Goal: Entertainment & Leisure: Consume media (video, audio)

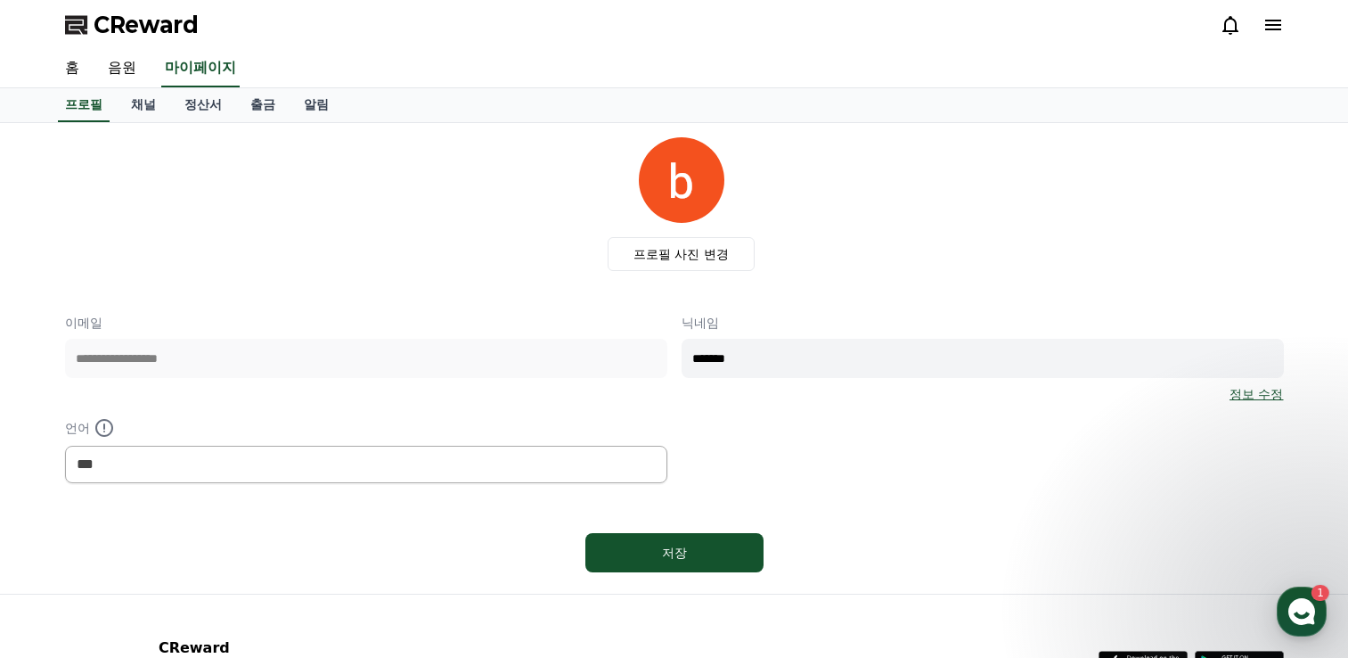
select select "**********"
click at [153, 105] on link "채널" at bounding box center [143, 105] width 53 height 34
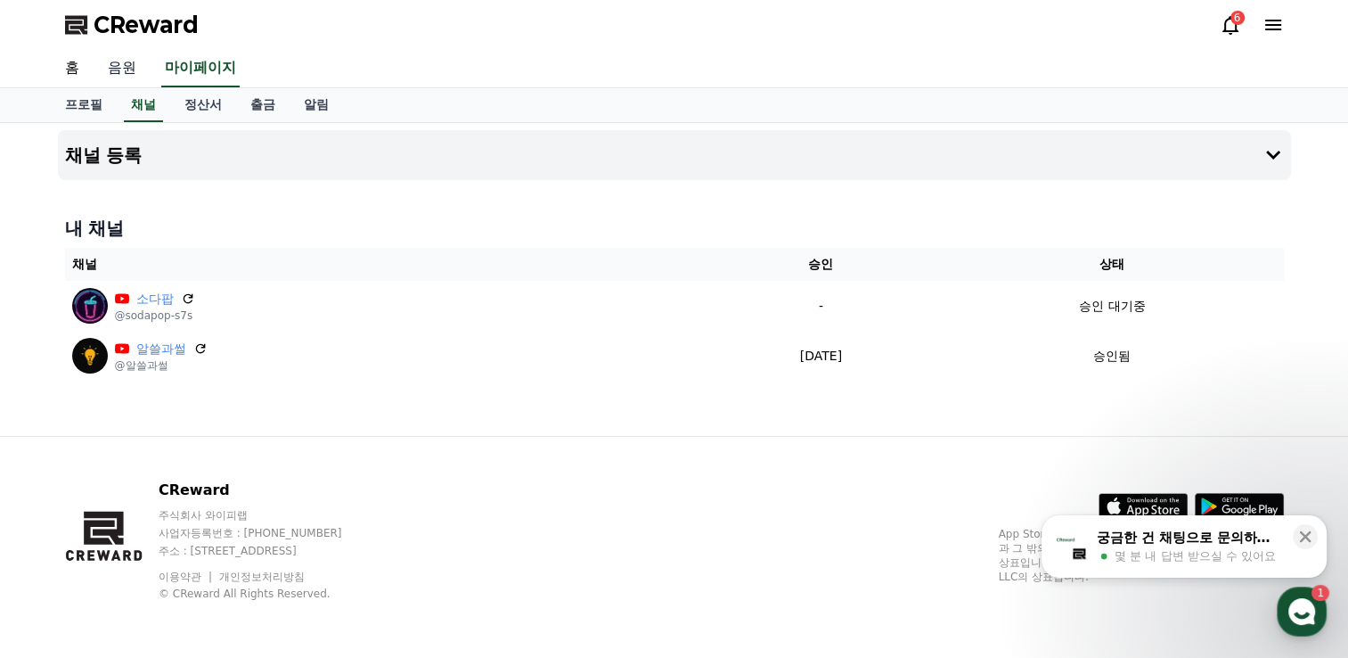
click at [113, 59] on link "음원" at bounding box center [122, 68] width 57 height 37
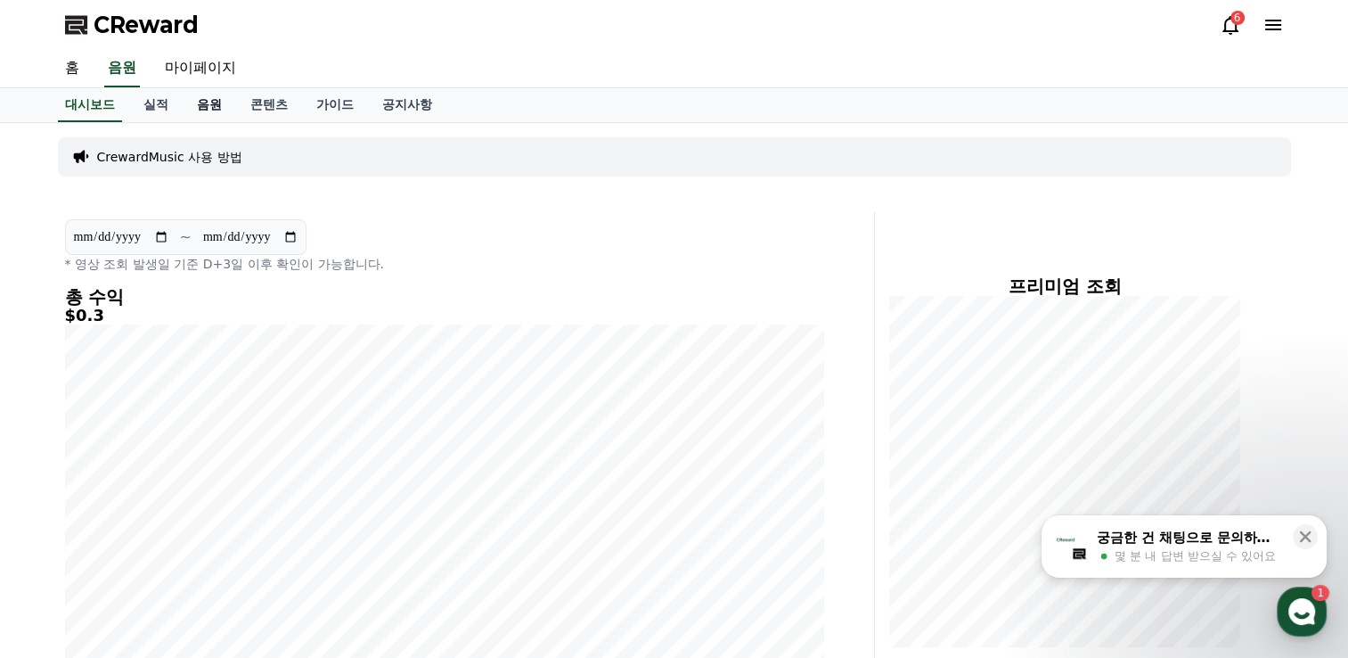
click at [219, 102] on link "음원" at bounding box center [209, 105] width 53 height 34
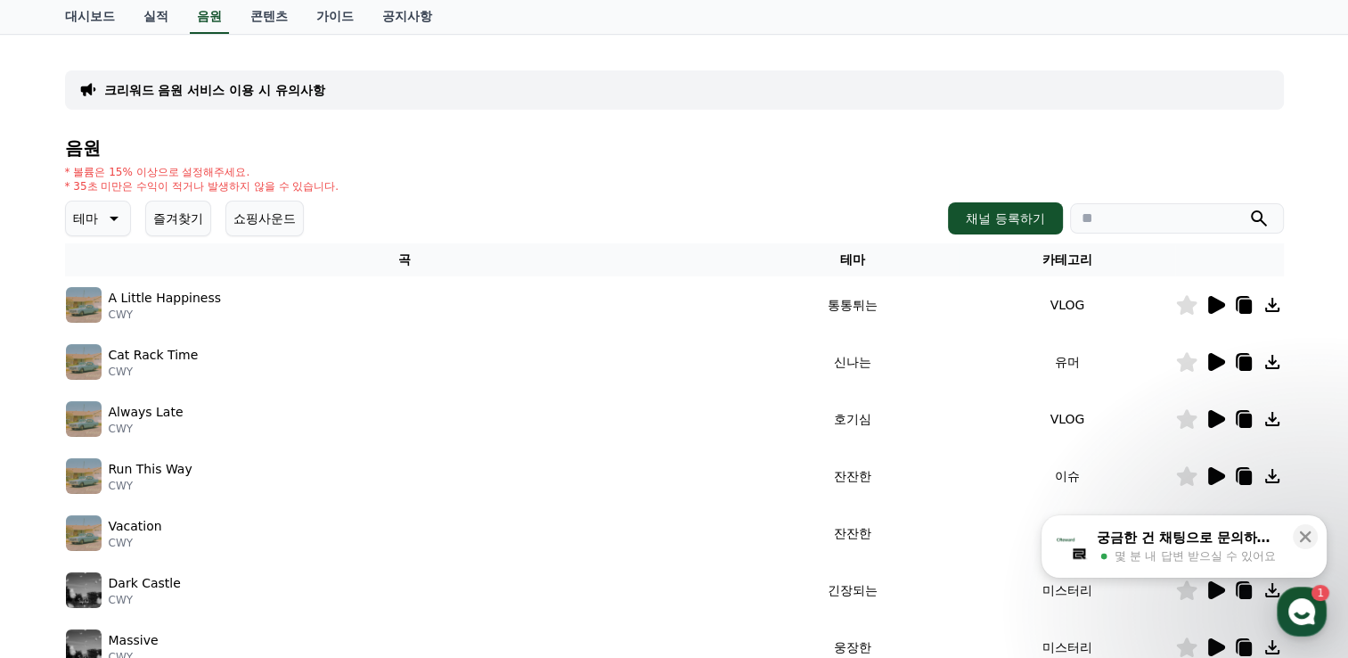
scroll to position [89, 0]
click at [102, 211] on icon at bounding box center [112, 217] width 21 height 21
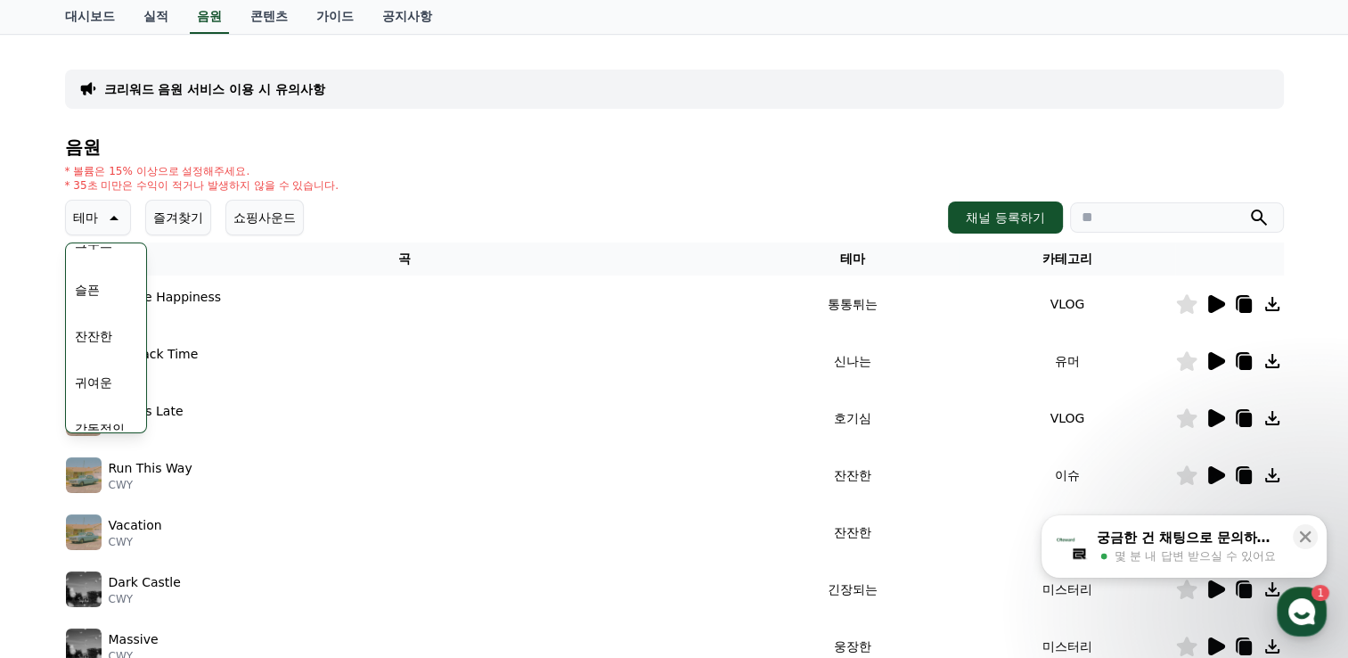
scroll to position [713, 0]
click at [98, 294] on button "귀여운" at bounding box center [94, 293] width 52 height 39
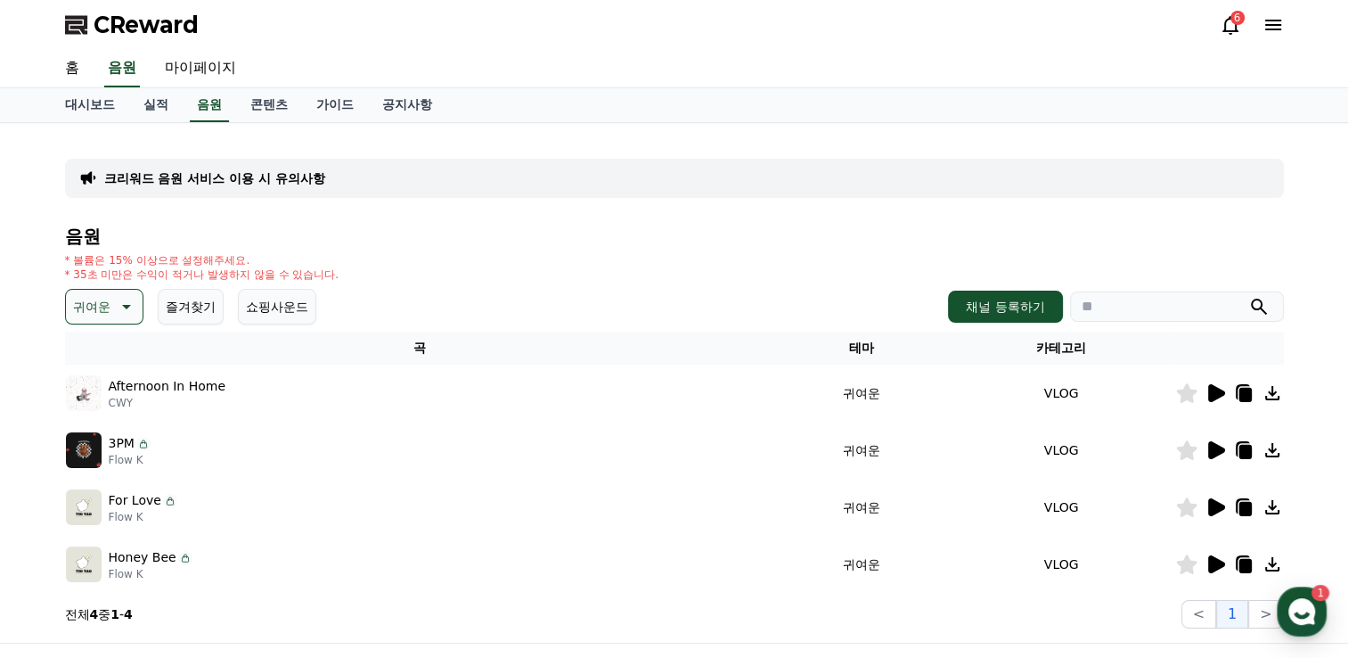
click at [1216, 389] on icon at bounding box center [1216, 393] width 17 height 18
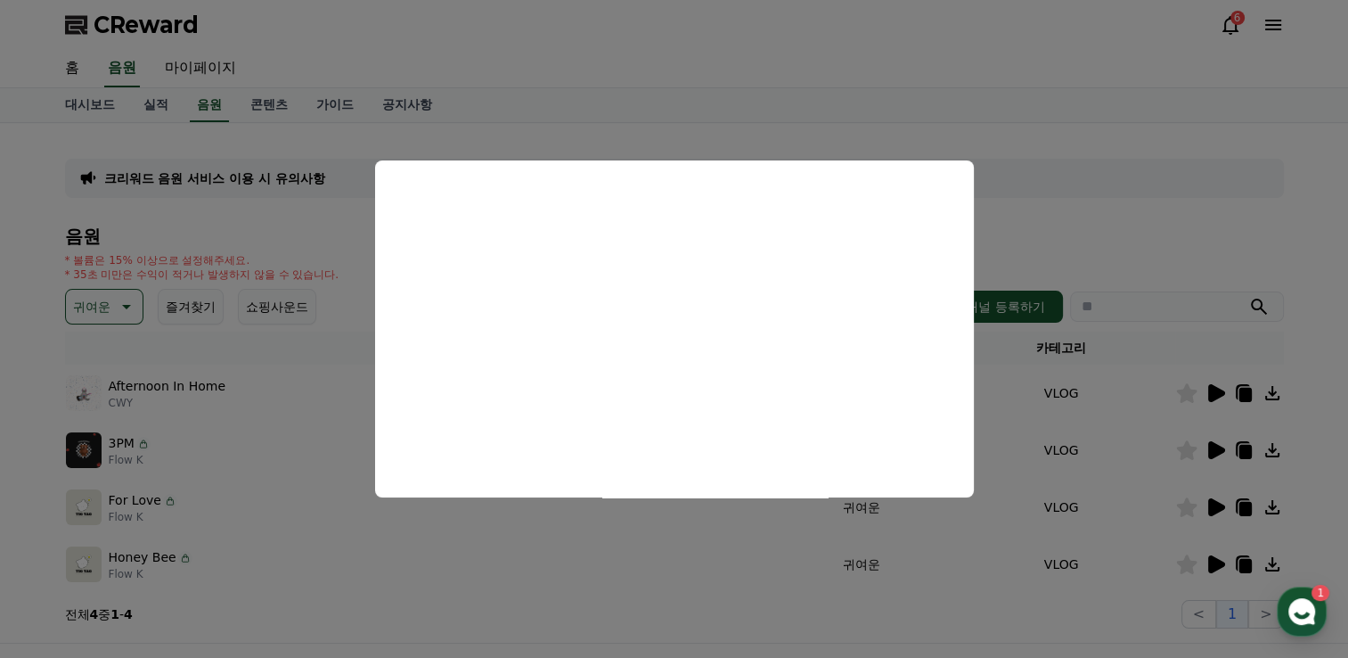
click at [544, 604] on button "close modal" at bounding box center [674, 329] width 1348 height 658
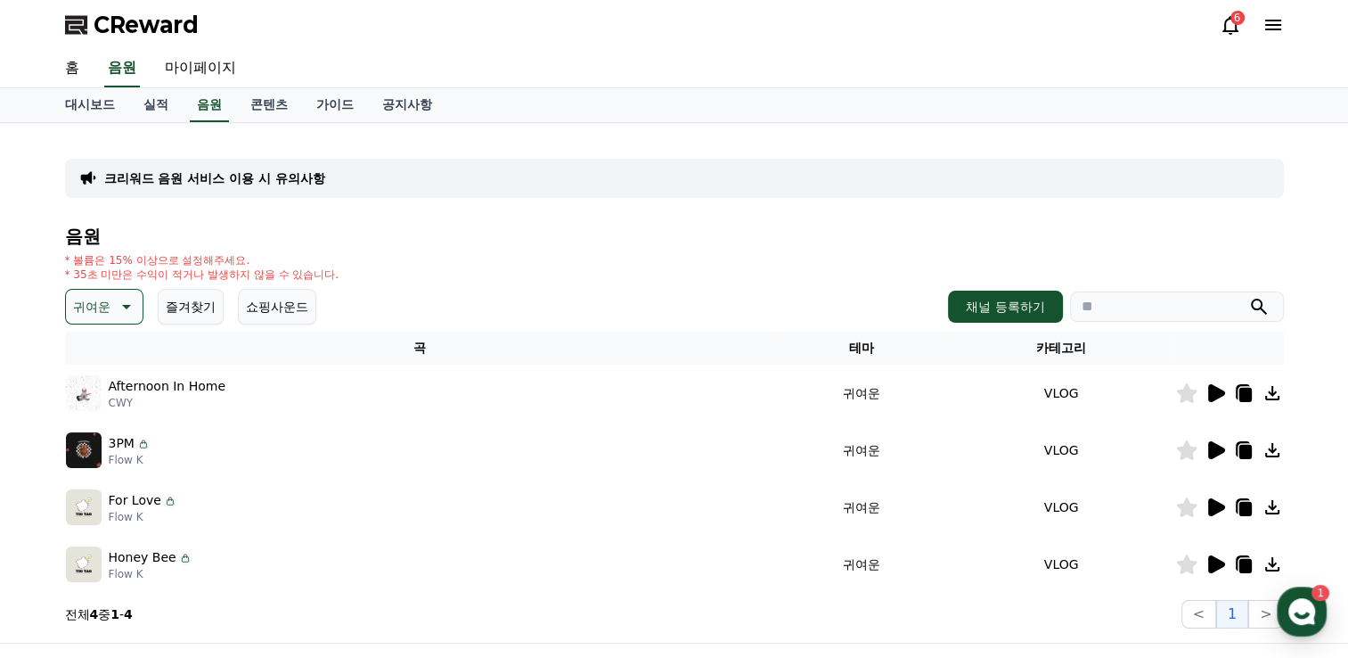
click at [1214, 447] on icon at bounding box center [1216, 450] width 17 height 18
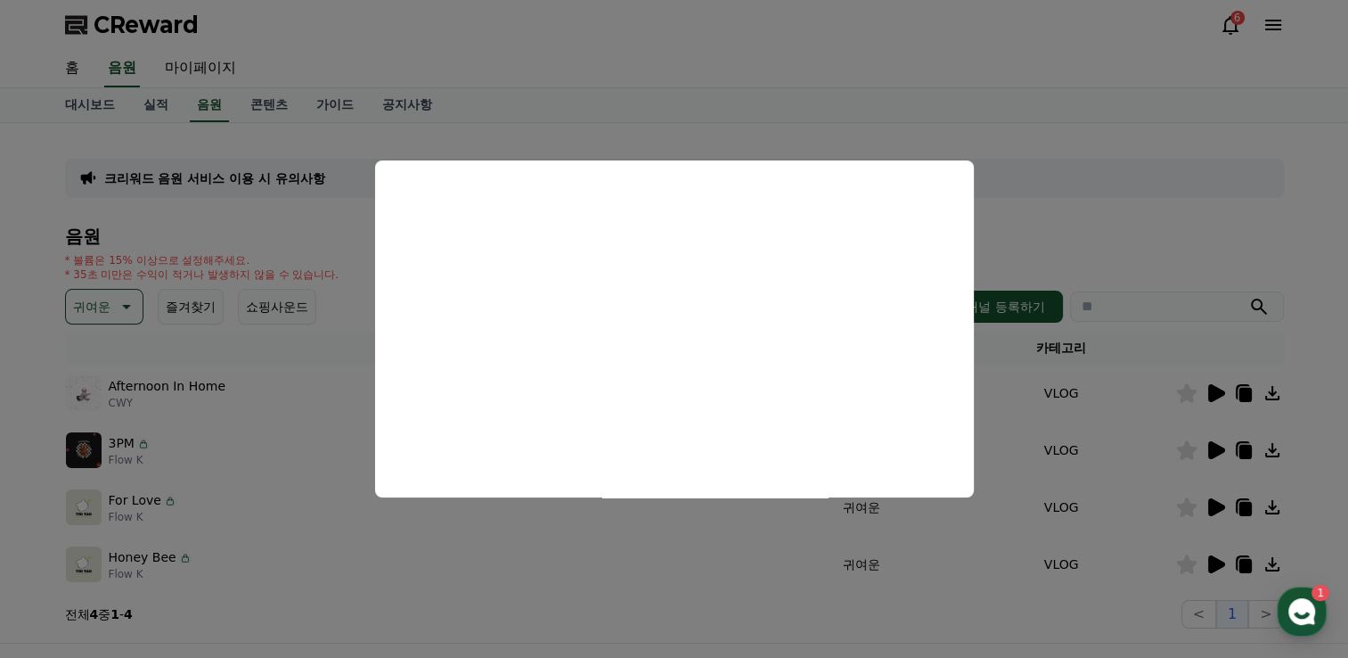
click at [686, 547] on button "close modal" at bounding box center [674, 329] width 1348 height 658
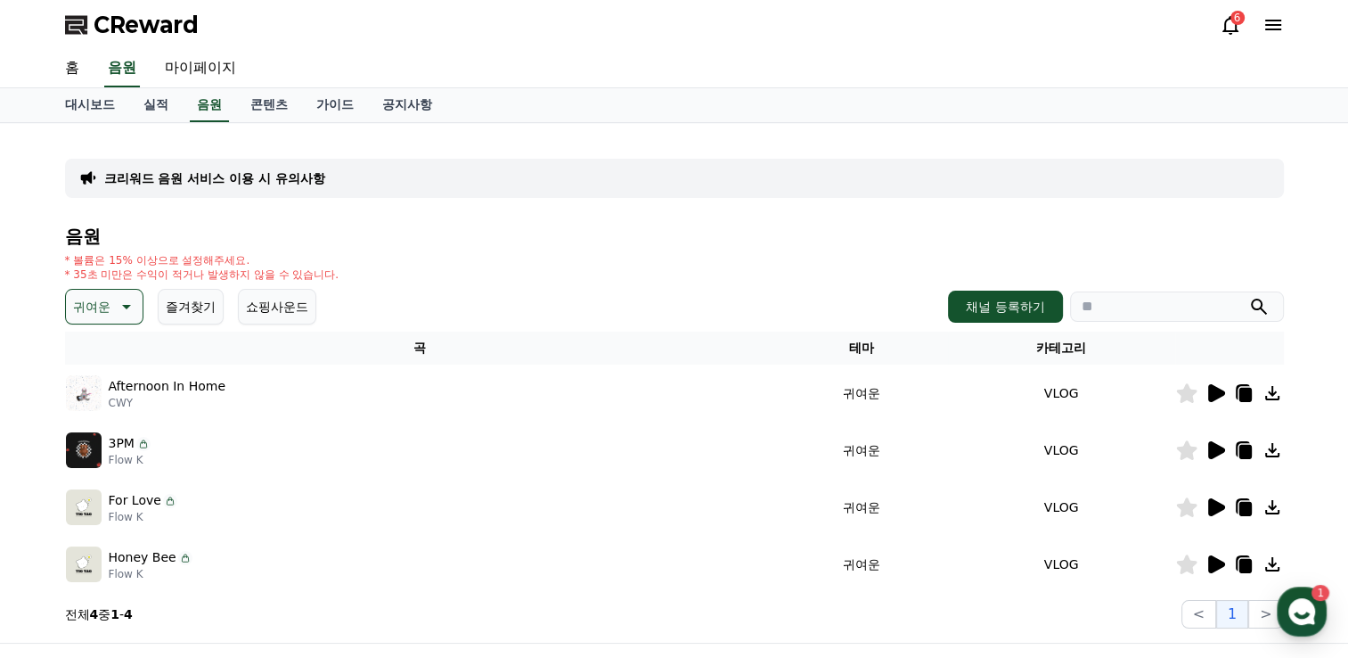
click at [1208, 498] on icon at bounding box center [1216, 507] width 17 height 18
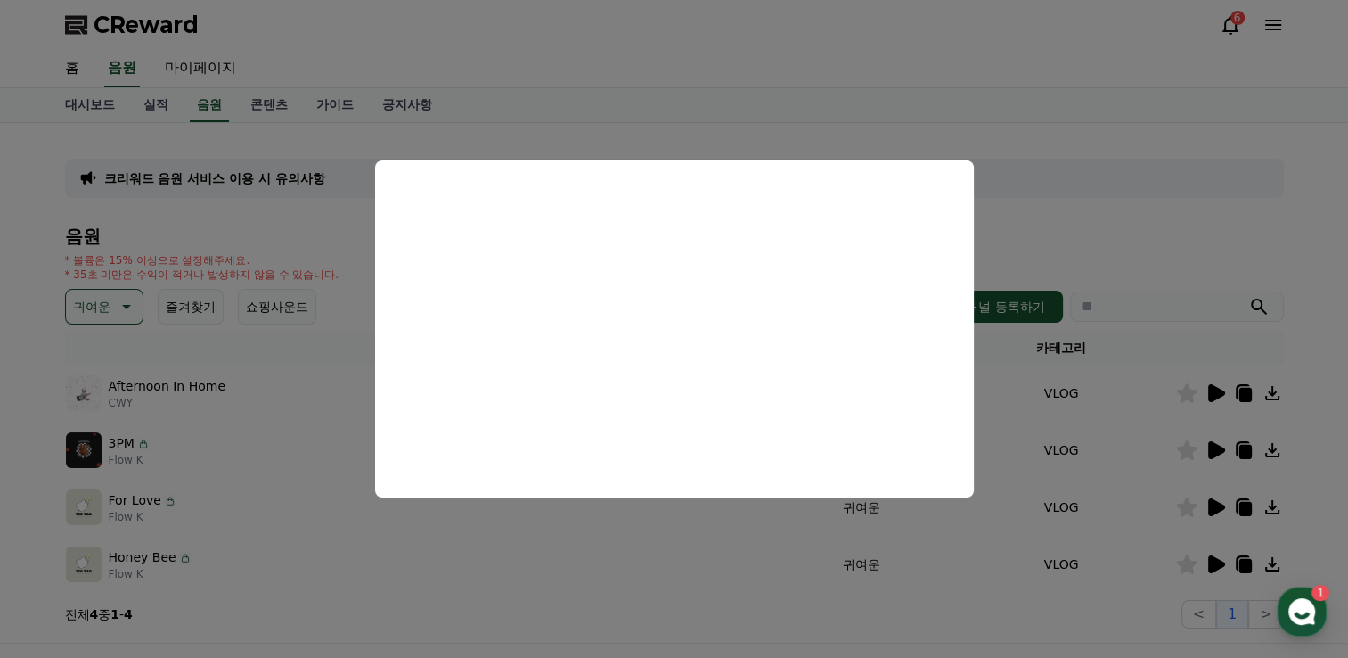
click at [803, 551] on button "close modal" at bounding box center [674, 329] width 1348 height 658
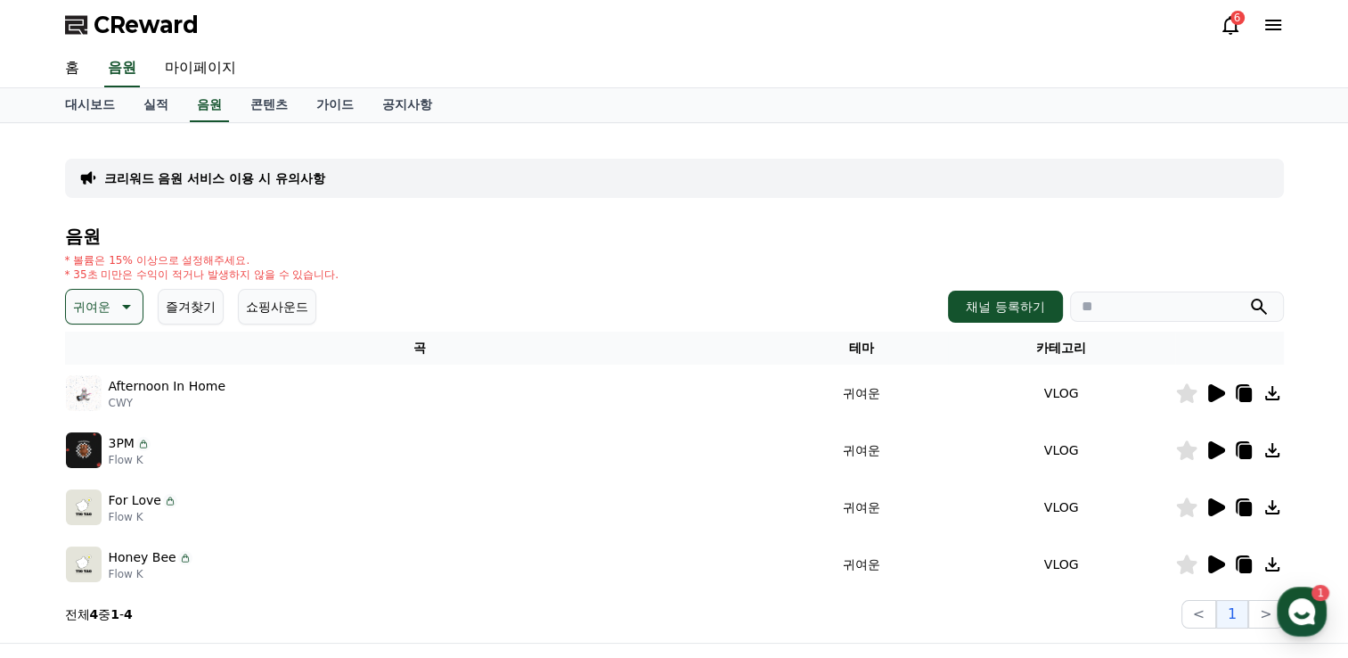
click at [1212, 561] on icon at bounding box center [1216, 564] width 17 height 18
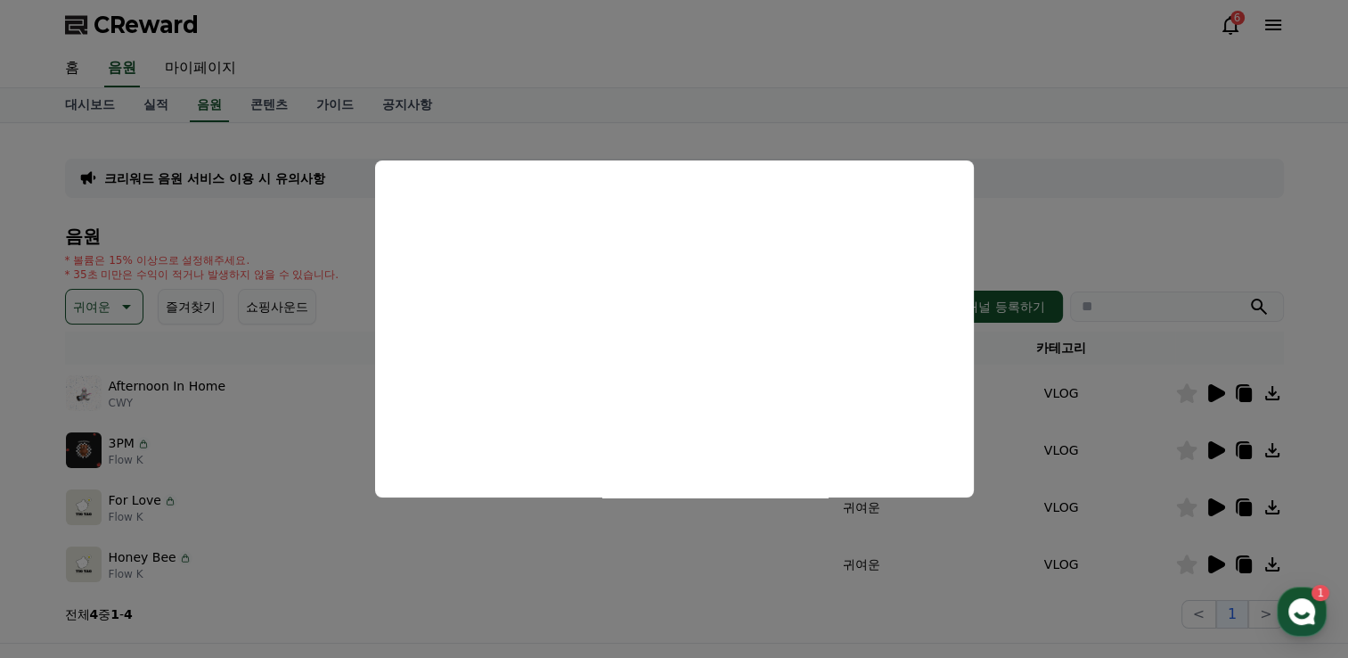
click at [718, 540] on button "close modal" at bounding box center [674, 329] width 1348 height 658
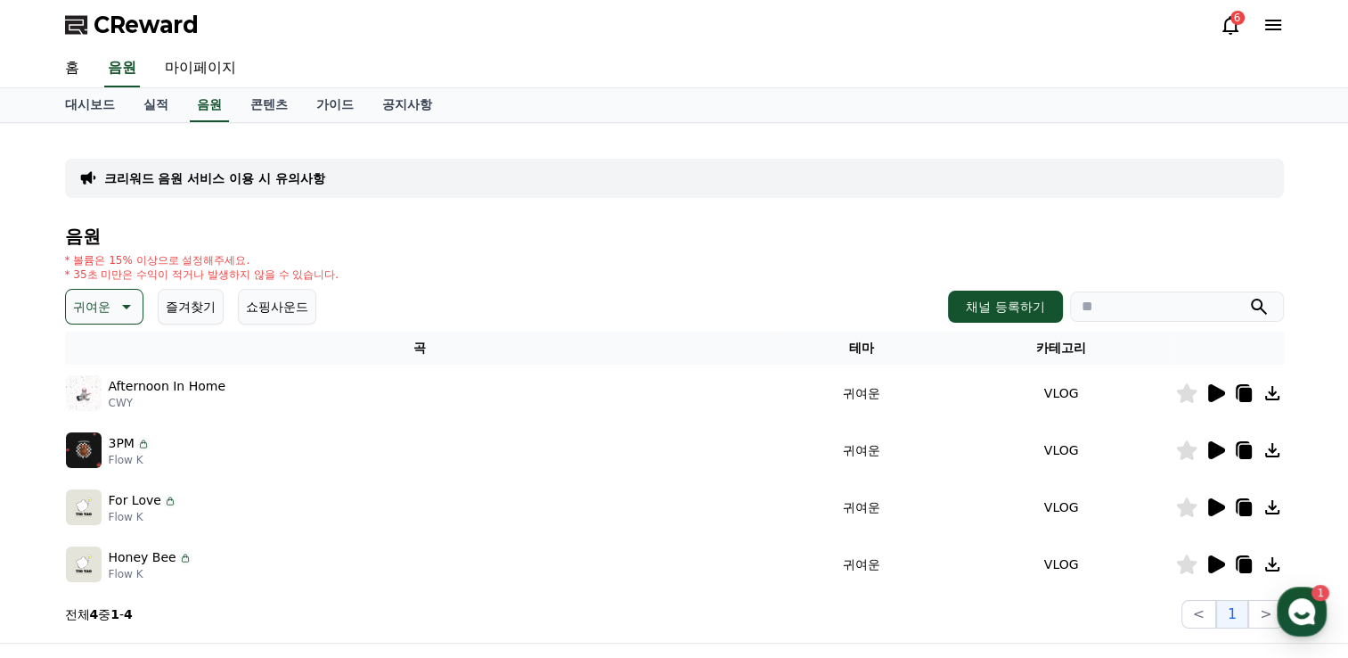
click at [1248, 396] on icon at bounding box center [1245, 395] width 12 height 14
click at [1239, 397] on icon at bounding box center [1245, 395] width 12 height 14
click at [1216, 446] on icon at bounding box center [1216, 450] width 17 height 18
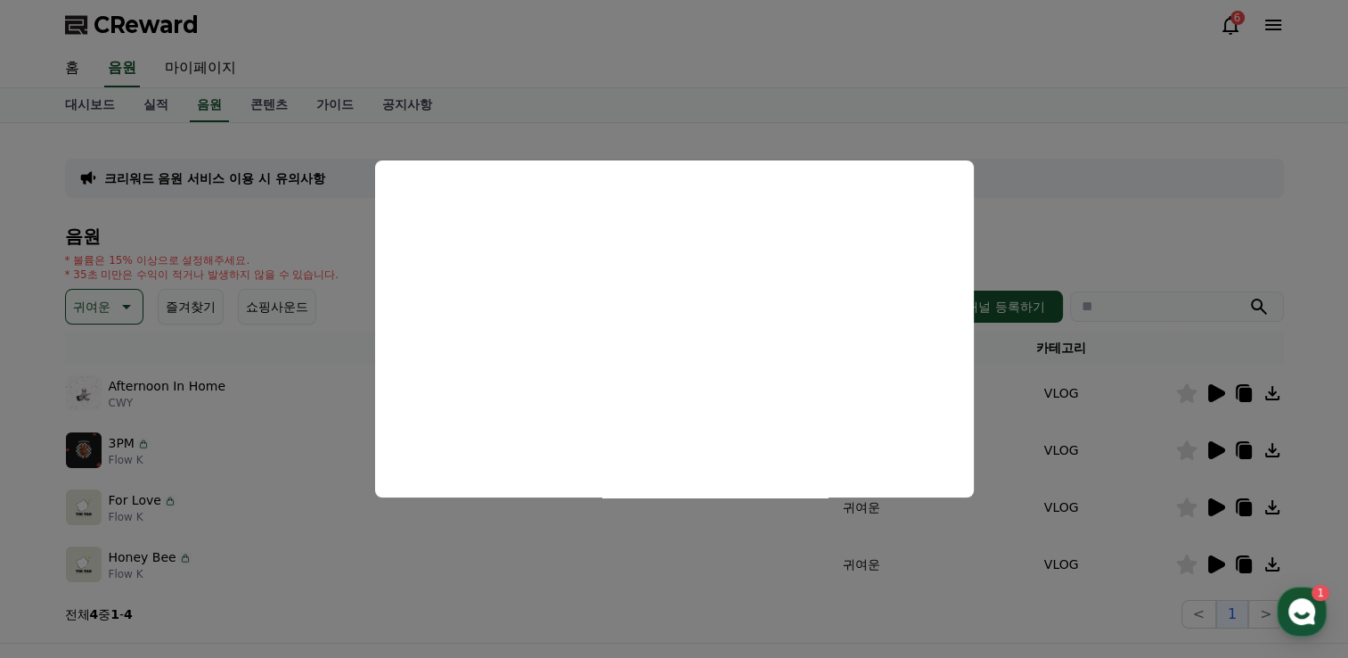
click at [1219, 533] on button "close modal" at bounding box center [674, 329] width 1348 height 658
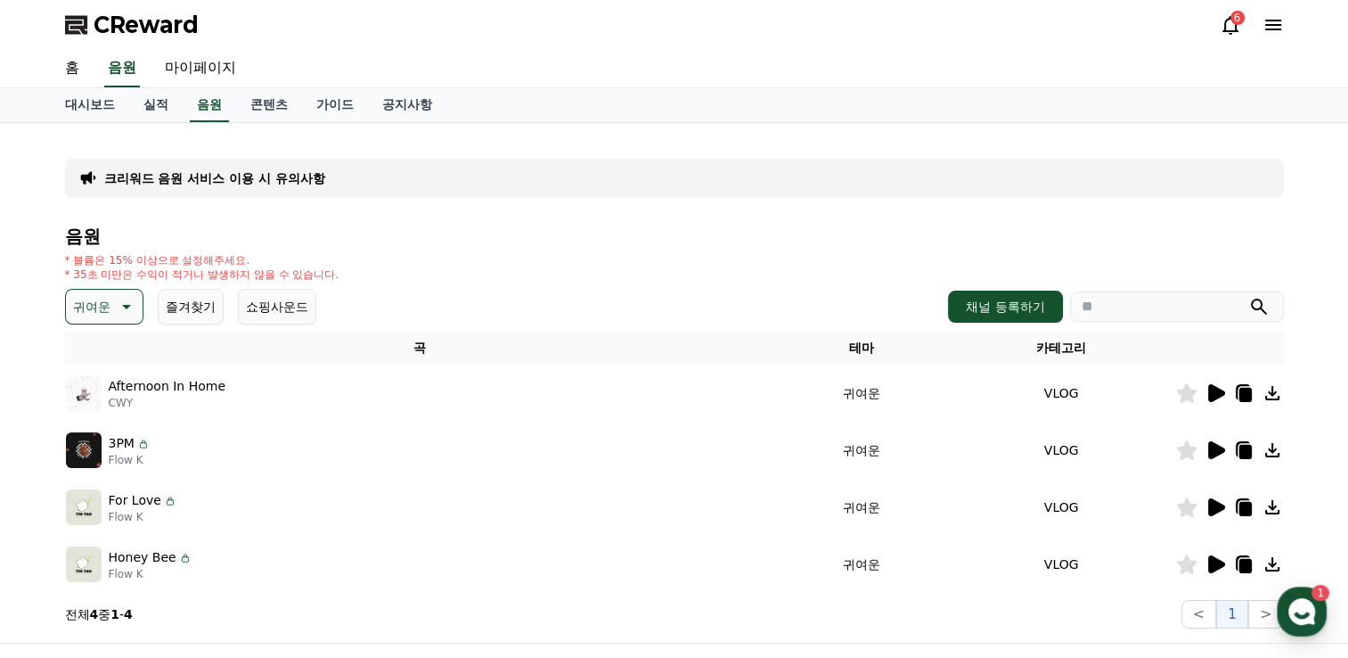
click at [1213, 508] on icon at bounding box center [1216, 507] width 17 height 18
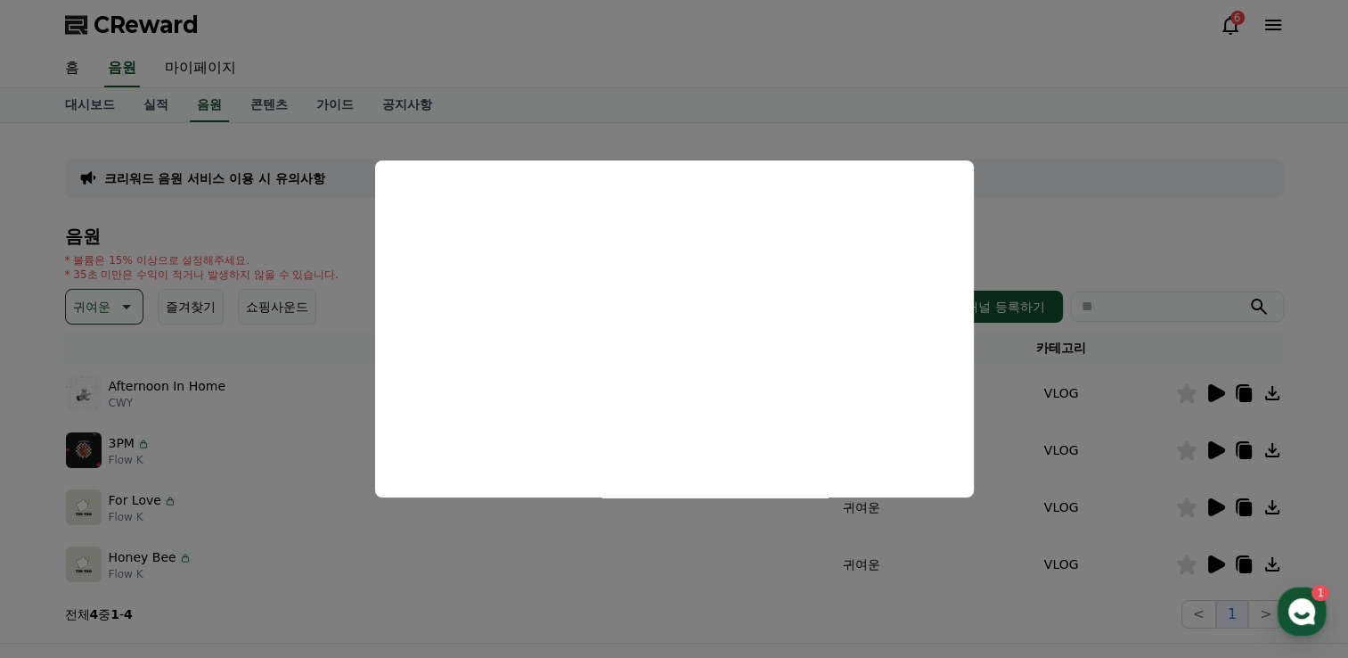
click at [1050, 376] on button "close modal" at bounding box center [674, 329] width 1348 height 658
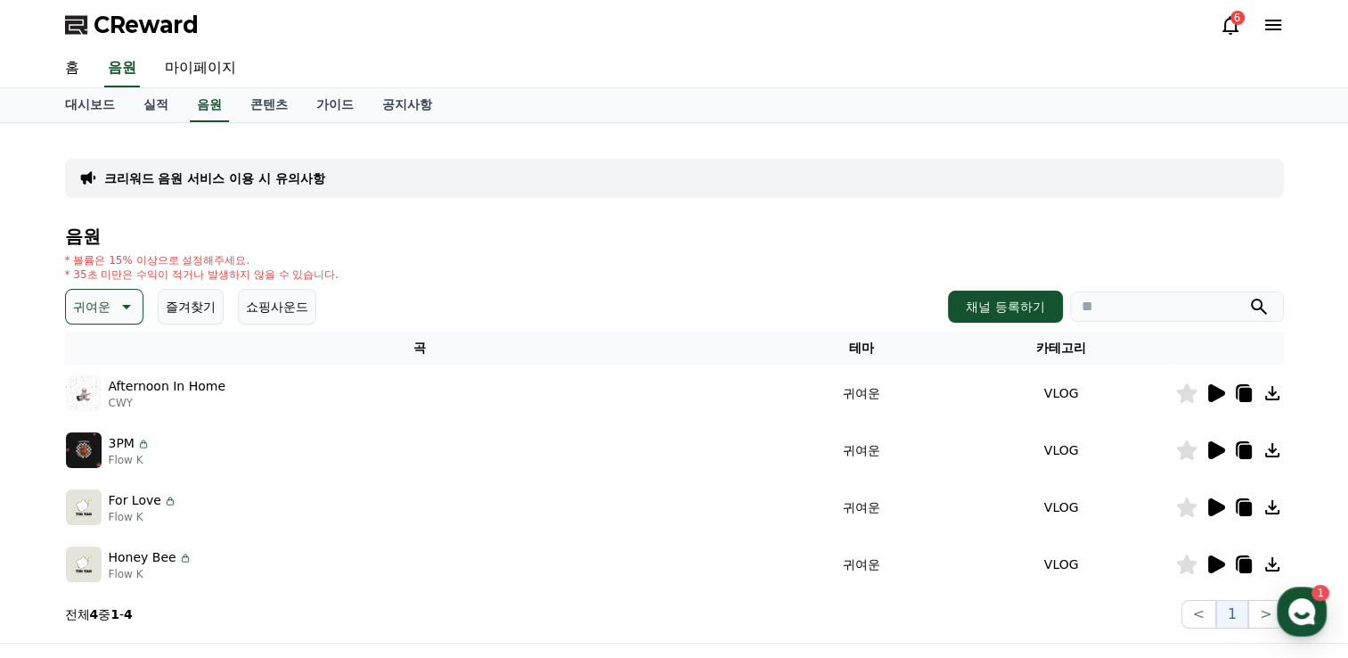
click at [1246, 510] on icon at bounding box center [1245, 509] width 12 height 14
click at [1237, 503] on icon at bounding box center [1243, 506] width 14 height 16
